Goal: Transaction & Acquisition: Purchase product/service

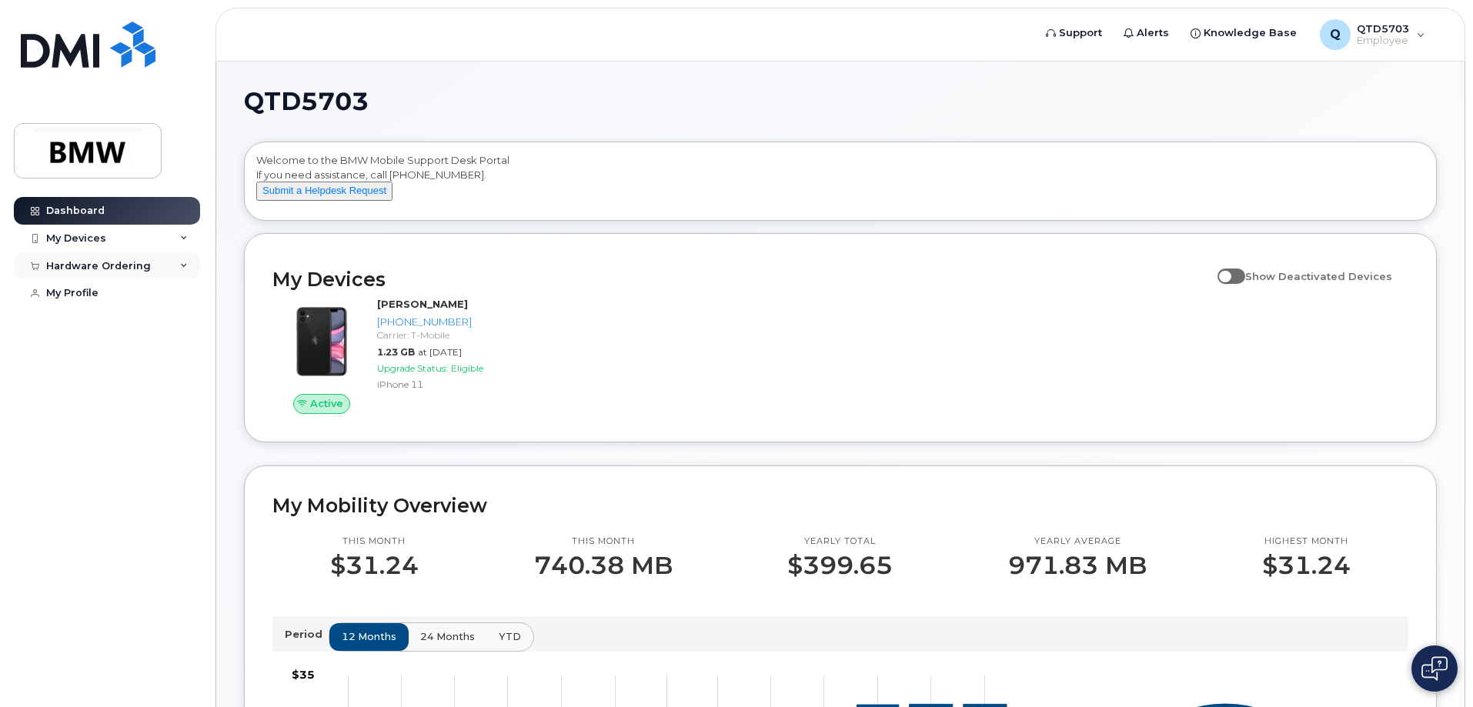
click at [92, 265] on div "Hardware Ordering" at bounding box center [98, 266] width 105 height 12
click at [96, 326] on div "New Order" at bounding box center [82, 323] width 58 height 14
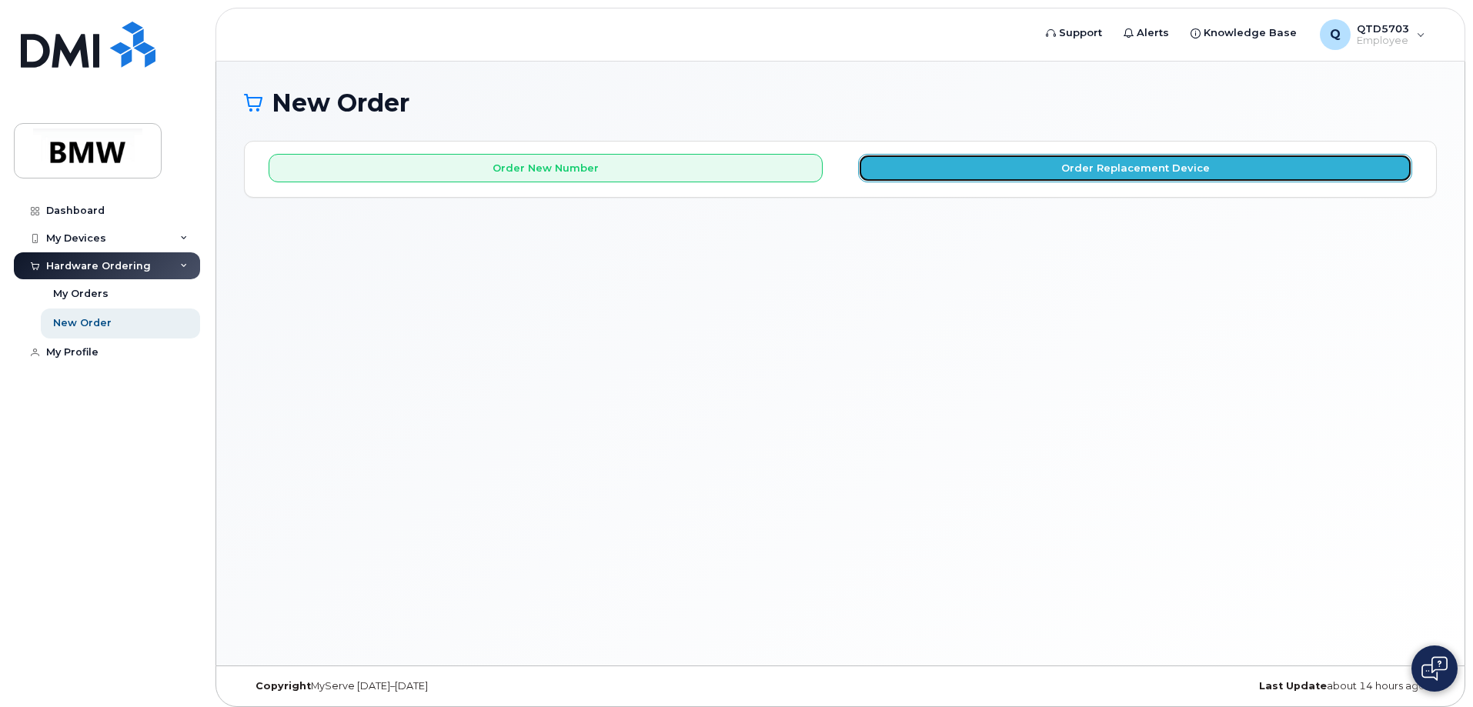
click at [959, 172] on button "Order Replacement Device" at bounding box center [1135, 168] width 554 height 28
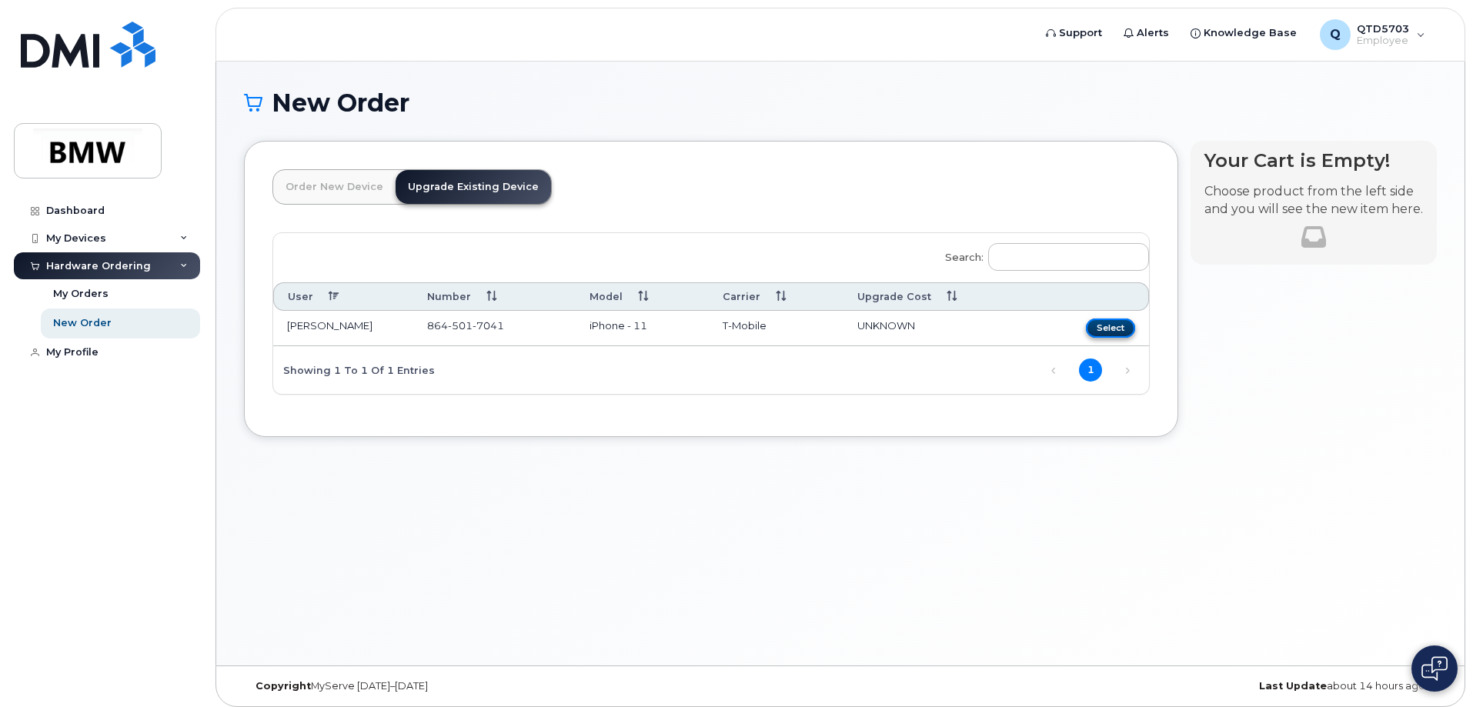
click at [1121, 329] on button "Select" at bounding box center [1110, 328] width 49 height 19
